Goal: Information Seeking & Learning: Find specific page/section

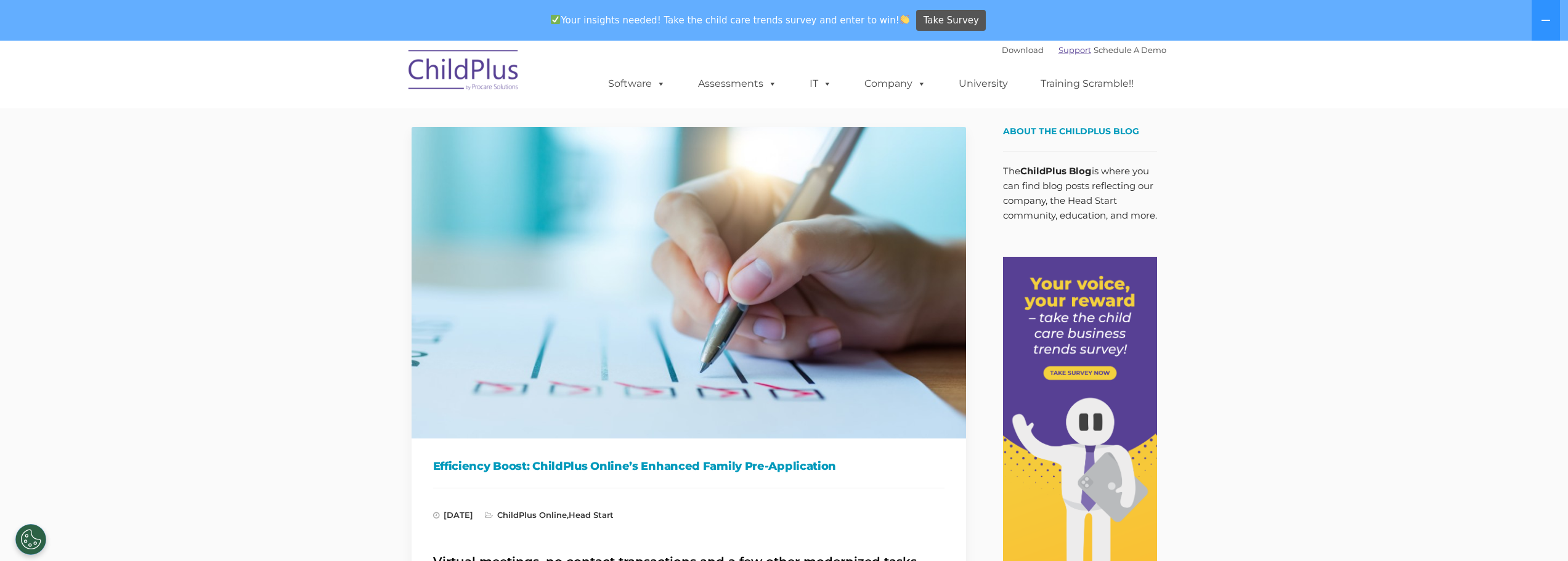
click at [1058, 47] on link "Support" at bounding box center [1075, 50] width 33 height 10
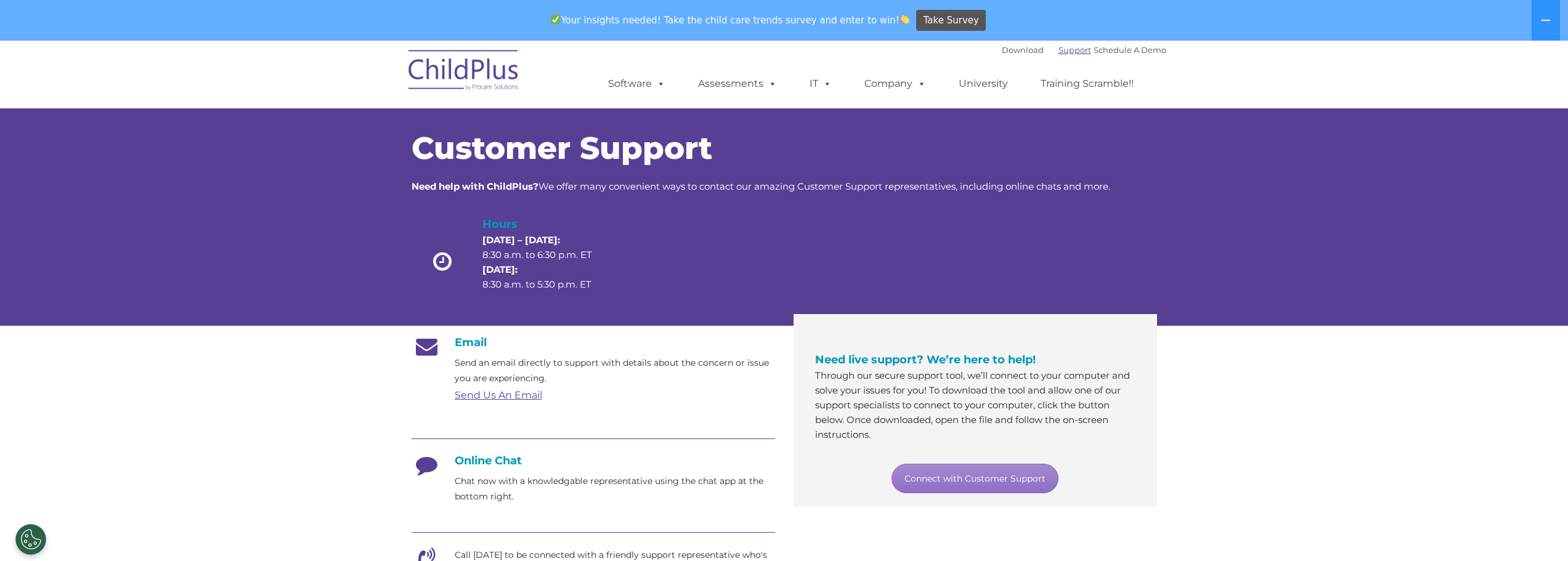
click at [1058, 50] on link "Support" at bounding box center [1075, 50] width 33 height 10
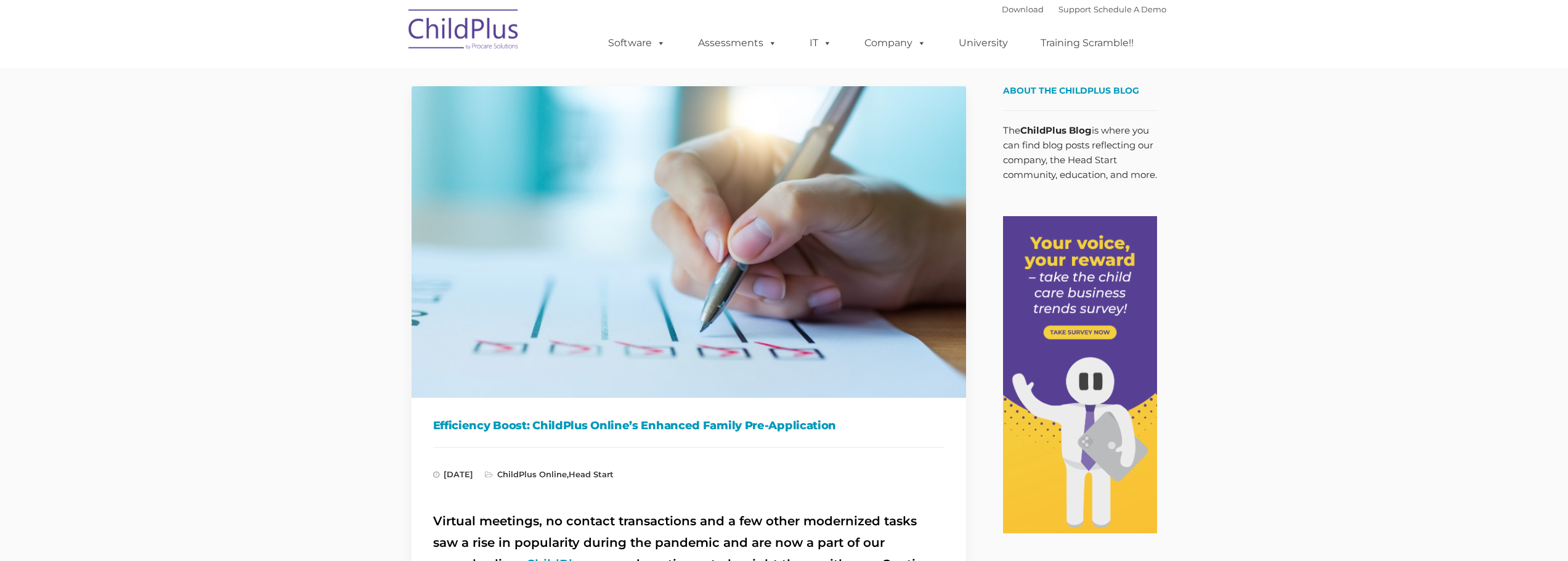
type input ""
